Goal: Communication & Community: Answer question/provide support

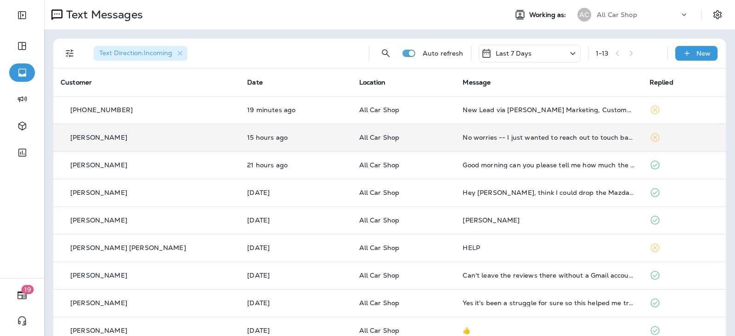
click at [415, 140] on p "All Car Shop" at bounding box center [403, 137] width 89 height 7
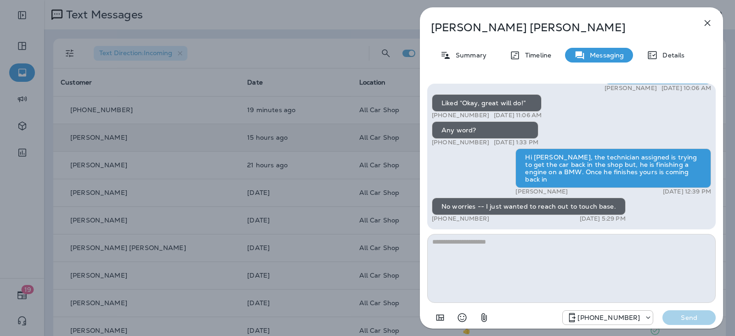
drag, startPoint x: 545, startPoint y: 251, endPoint x: 538, endPoint y: 242, distance: 11.2
click at [544, 251] on textarea at bounding box center [571, 268] width 289 height 69
click at [538, 241] on textarea at bounding box center [571, 268] width 289 height 69
click at [707, 20] on icon "button" at bounding box center [707, 22] width 11 height 11
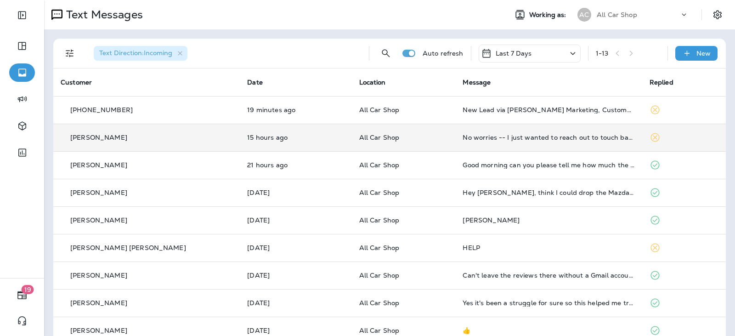
click at [481, 140] on div "No worries -- I just wanted to reach out to touch base." at bounding box center [549, 137] width 172 height 7
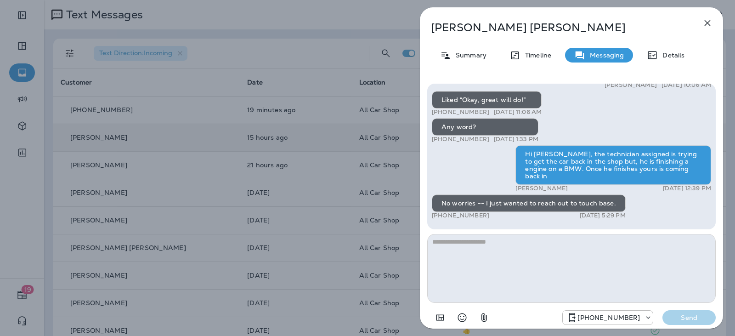
click at [478, 263] on textarea at bounding box center [571, 268] width 289 height 69
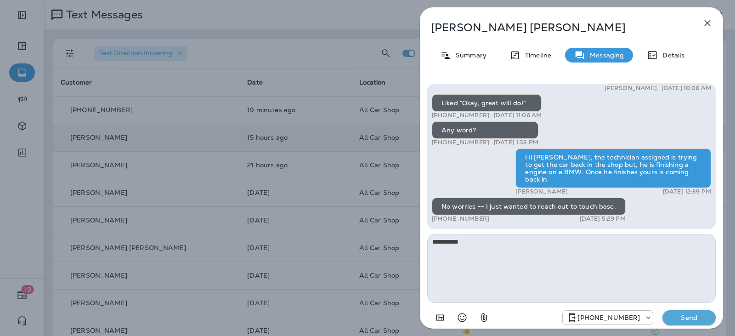
type textarea "**********"
click at [690, 319] on p "Send" at bounding box center [689, 317] width 39 height 8
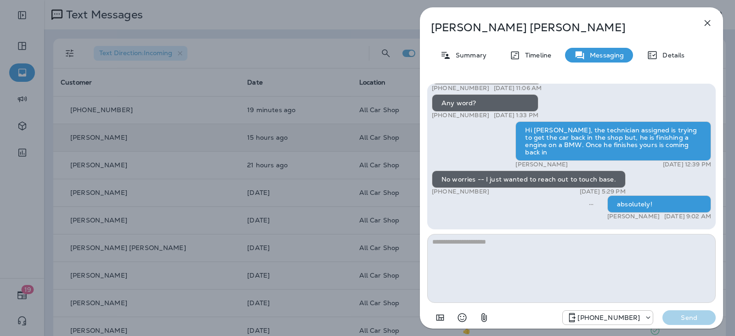
click at [706, 25] on icon "button" at bounding box center [708, 23] width 6 height 6
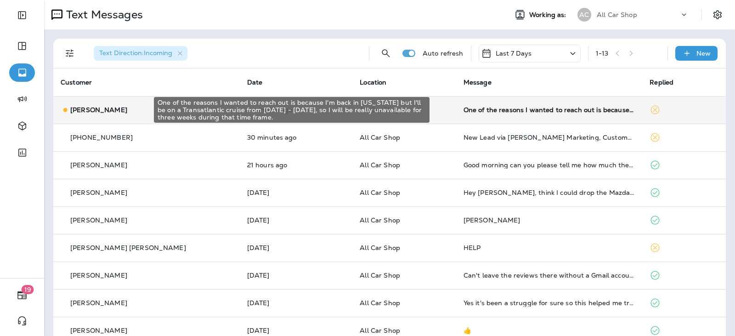
click at [542, 108] on div "One of the reasons I wanted to reach out is because I'm back in [US_STATE] but …" at bounding box center [550, 109] width 172 height 7
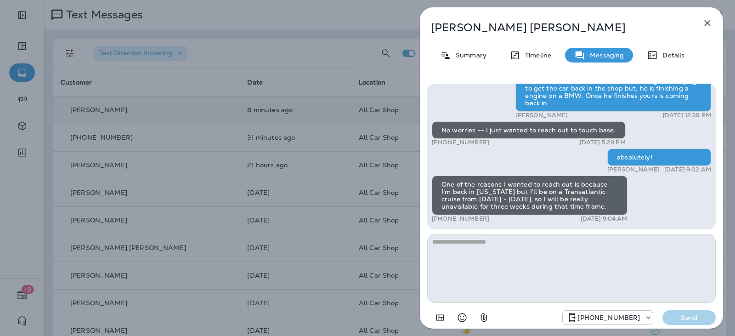
click at [487, 249] on textarea at bounding box center [571, 268] width 289 height 69
click at [481, 240] on textarea at bounding box center [571, 268] width 289 height 69
type textarea "**********"
click at [716, 18] on button "button" at bounding box center [708, 23] width 18 height 18
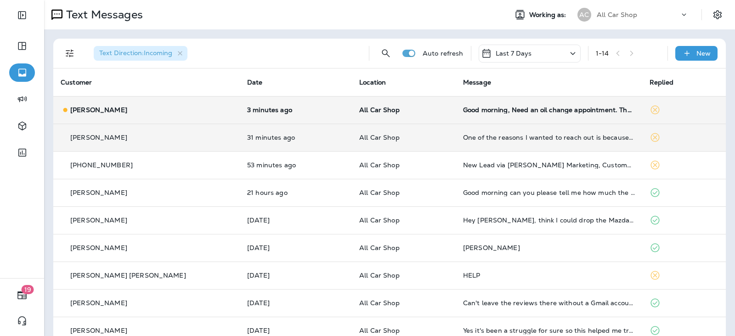
click at [411, 140] on p "All Car Shop" at bounding box center [403, 137] width 89 height 7
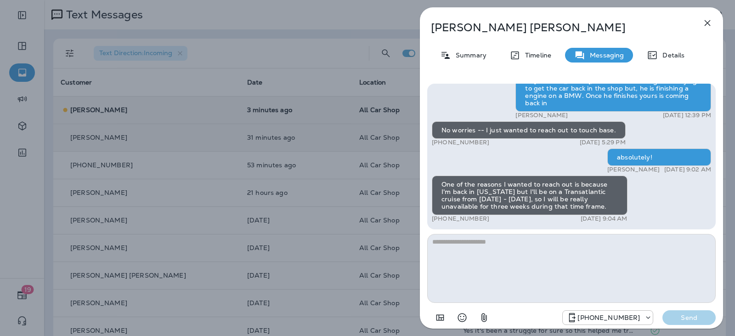
click at [484, 248] on textarea at bounding box center [571, 268] width 289 height 69
click at [486, 248] on textarea at bounding box center [571, 268] width 289 height 69
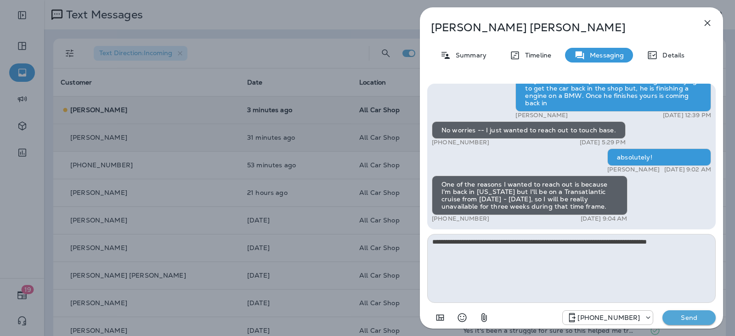
type textarea "**********"
click at [700, 320] on p "Send" at bounding box center [689, 317] width 39 height 8
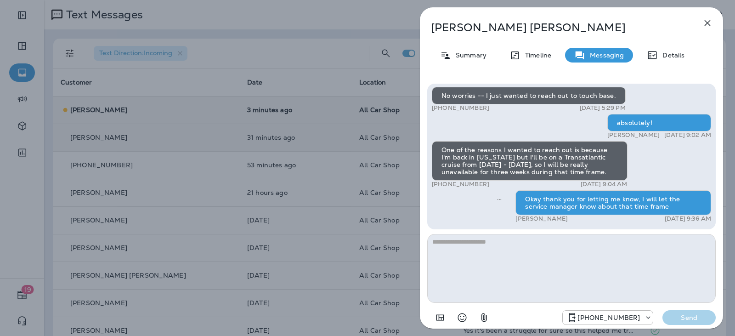
click at [706, 27] on icon "button" at bounding box center [707, 22] width 11 height 11
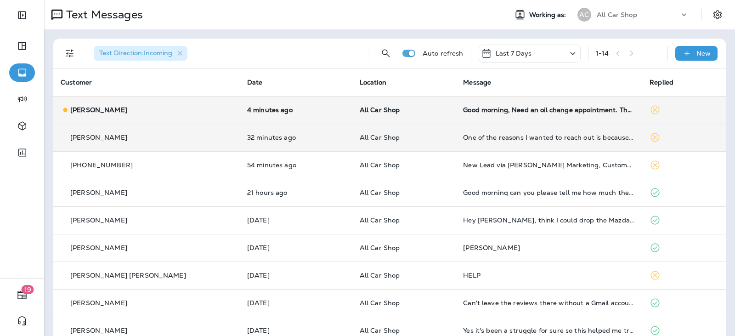
click at [456, 119] on td "Good morning, Need an oil change appointment. Thank you" at bounding box center [549, 110] width 187 height 28
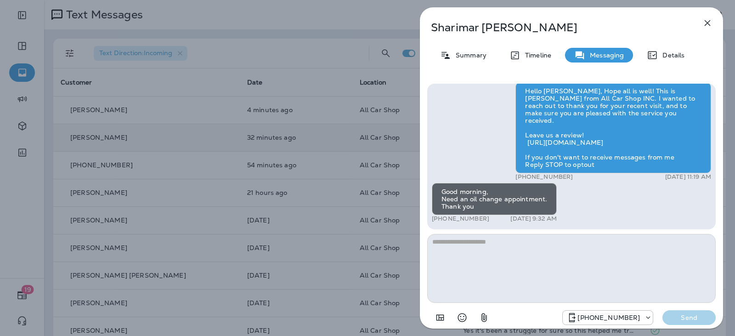
click at [469, 241] on textarea at bounding box center [571, 268] width 289 height 69
type textarea "**********"
click at [699, 315] on p "Send" at bounding box center [689, 317] width 39 height 8
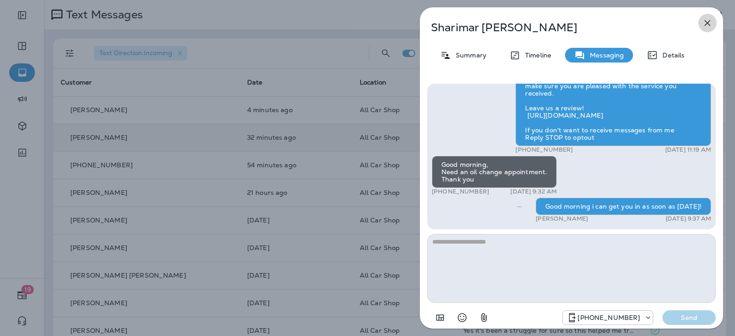
click at [707, 25] on icon "button" at bounding box center [707, 22] width 11 height 11
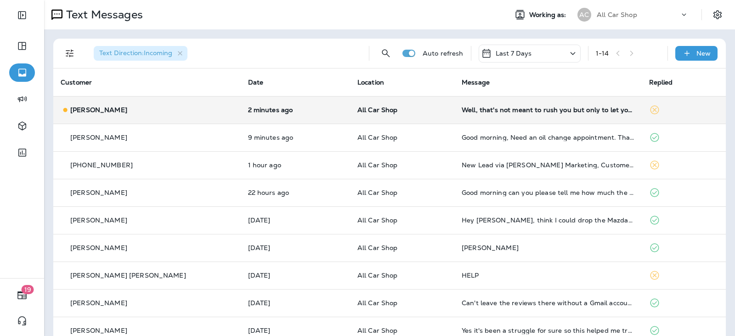
click at [407, 116] on td "All Car Shop" at bounding box center [402, 110] width 104 height 28
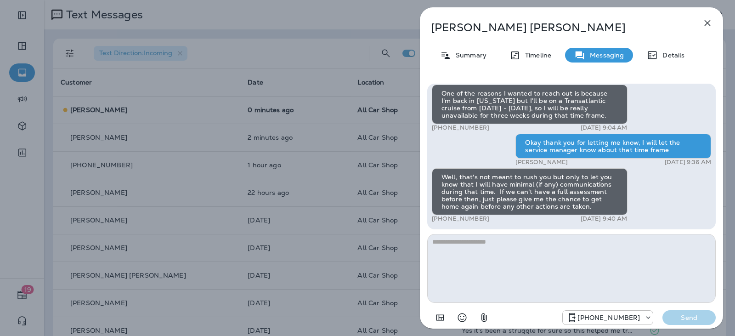
click at [490, 243] on textarea at bounding box center [571, 268] width 289 height 69
type textarea "*"
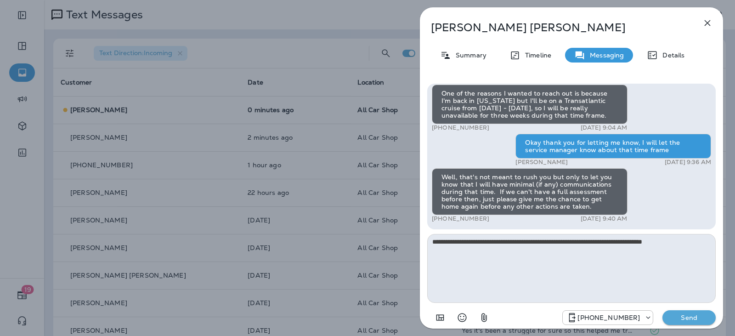
type textarea "**********"
click at [686, 316] on p "Send" at bounding box center [689, 317] width 39 height 8
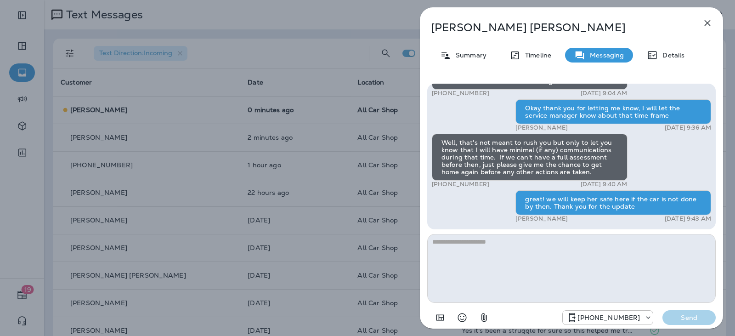
click at [703, 22] on icon "button" at bounding box center [707, 22] width 11 height 11
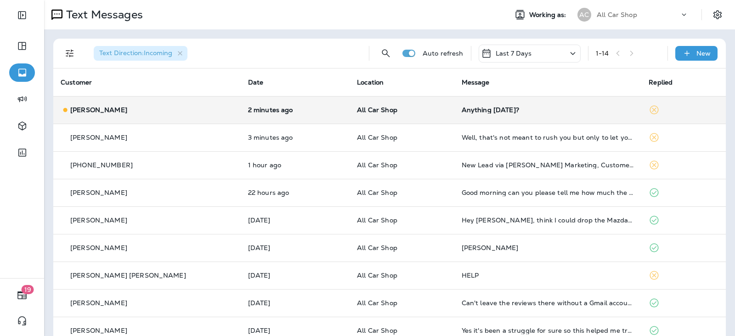
click at [416, 109] on p "All Car Shop" at bounding box center [402, 109] width 90 height 7
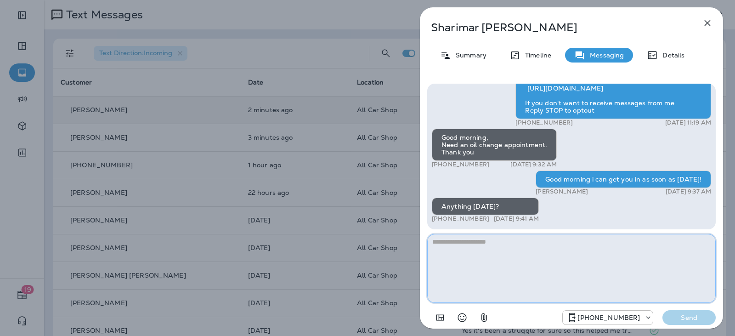
click at [547, 254] on textarea at bounding box center [571, 268] width 289 height 69
type textarea "**********"
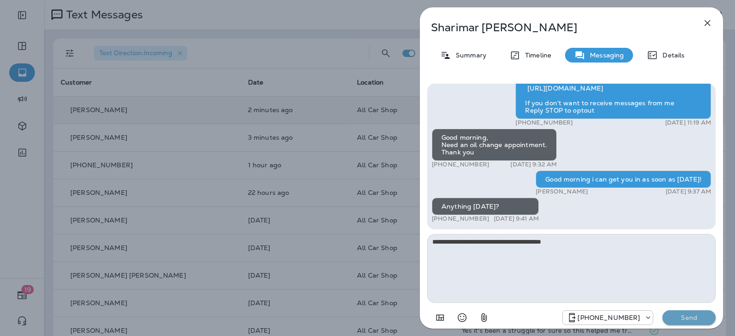
click at [671, 316] on p "Send" at bounding box center [689, 317] width 39 height 8
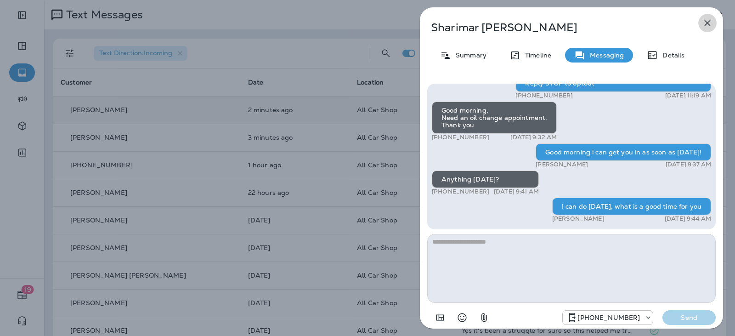
click at [715, 24] on button "button" at bounding box center [708, 23] width 18 height 18
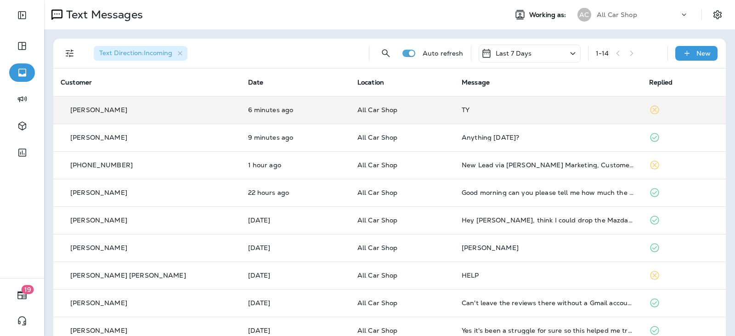
click at [481, 103] on td "TY" at bounding box center [549, 110] width 188 height 28
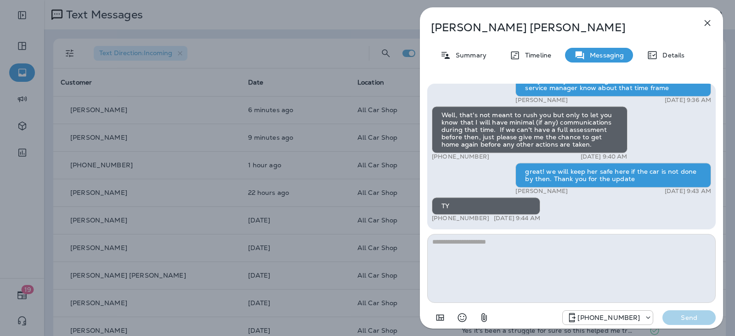
click at [507, 239] on textarea at bounding box center [571, 268] width 289 height 69
type textarea "**********"
drag, startPoint x: 686, startPoint y: 319, endPoint x: 672, endPoint y: 315, distance: 14.8
click at [686, 319] on p "Send" at bounding box center [689, 317] width 39 height 8
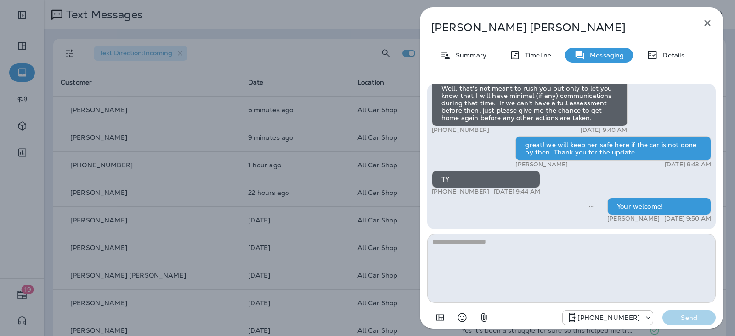
click at [707, 25] on icon "button" at bounding box center [707, 22] width 11 height 11
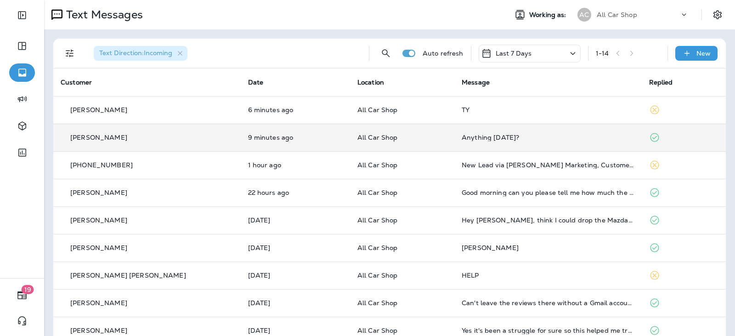
click at [462, 139] on div "Anything [DATE]?" at bounding box center [548, 137] width 173 height 7
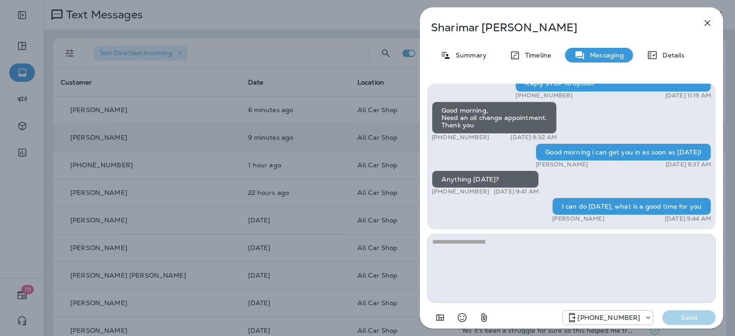
drag, startPoint x: 718, startPoint y: 23, endPoint x: 711, endPoint y: 24, distance: 7.5
click at [717, 23] on div "Sharimar Fernandez Summary Timeline Messaging Details Hi Sharmar, this is Jose …" at bounding box center [571, 170] width 303 height 327
drag, startPoint x: 710, startPoint y: 24, endPoint x: 705, endPoint y: 28, distance: 6.5
click at [710, 25] on icon "button" at bounding box center [707, 22] width 11 height 11
